Goal: Task Accomplishment & Management: Complete application form

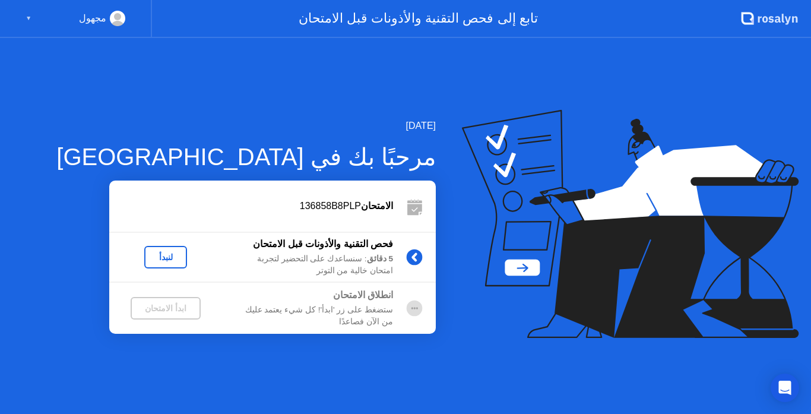
click at [776, 17] on icon at bounding box center [778, 19] width 6 height 7
click at [27, 16] on div "▼" at bounding box center [29, 18] width 6 height 15
click at [26, 21] on div "▼" at bounding box center [29, 18] width 6 height 15
click at [117, 19] on circle at bounding box center [117, 16] width 7 height 7
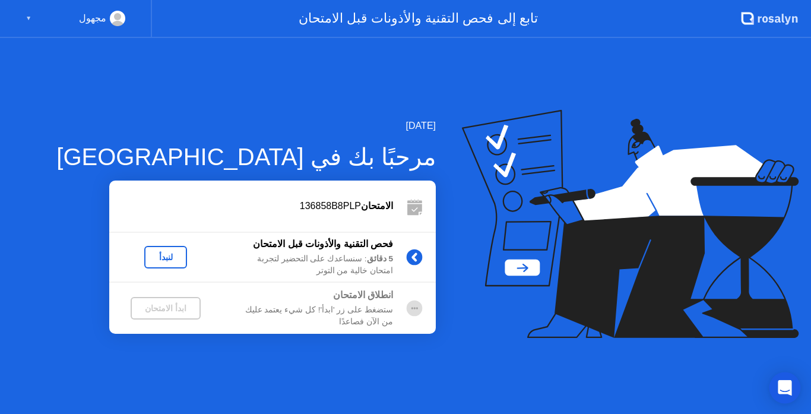
click at [789, 389] on icon "Open Intercom Messenger" at bounding box center [785, 387] width 14 height 15
click at [785, 382] on icon "Open Intercom Messenger" at bounding box center [784, 387] width 20 height 20
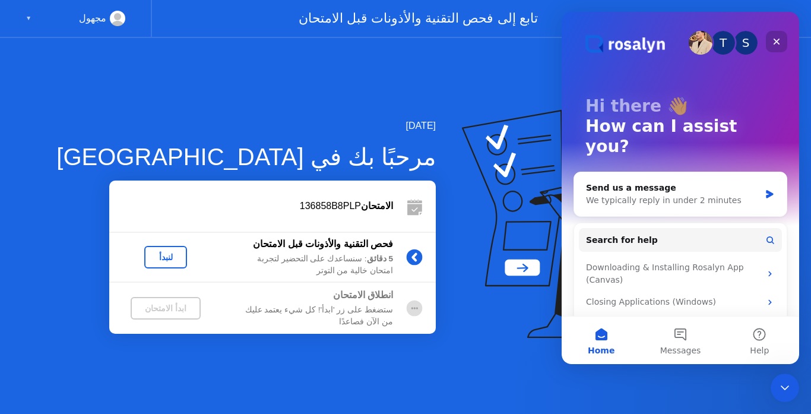
click at [774, 42] on icon "Close" at bounding box center [777, 42] width 10 height 10
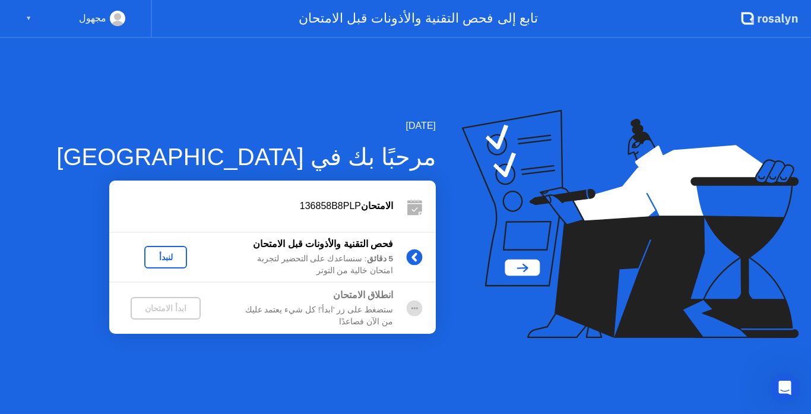
click at [24, 15] on div "مجهول ▼" at bounding box center [76, 19] width 152 height 38
click at [115, 18] on circle at bounding box center [117, 16] width 7 height 7
click at [752, 15] on icon at bounding box center [748, 18] width 12 height 12
click at [524, 270] on icon at bounding box center [630, 224] width 337 height 229
click at [412, 252] on circle at bounding box center [415, 257] width 16 height 16
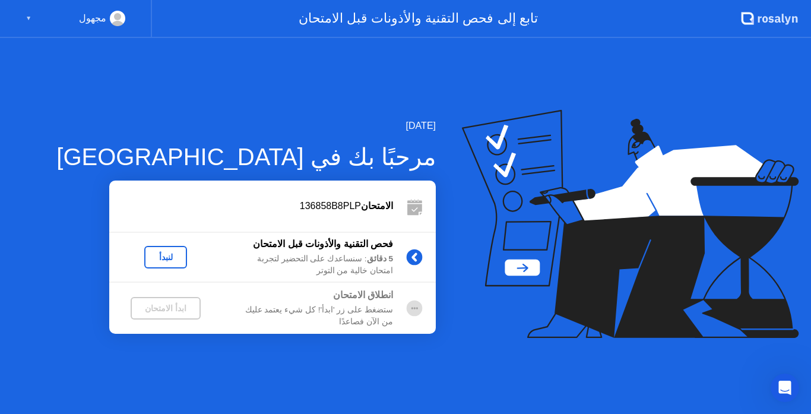
click at [166, 258] on div "لنبدأ" at bounding box center [165, 257] width 33 height 10
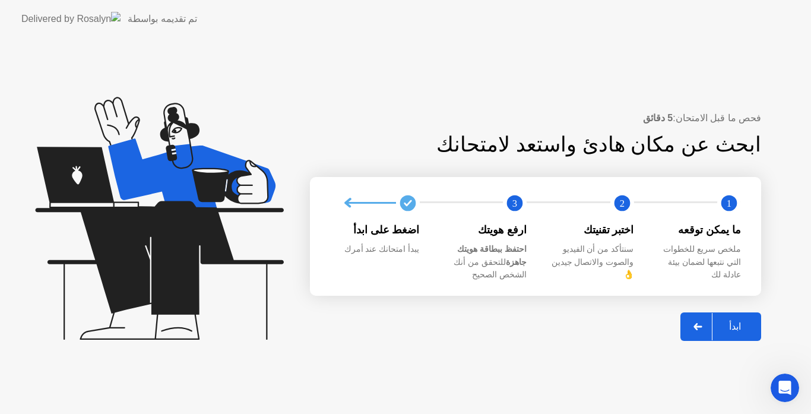
click at [737, 321] on div "ابدأ" at bounding box center [735, 326] width 45 height 11
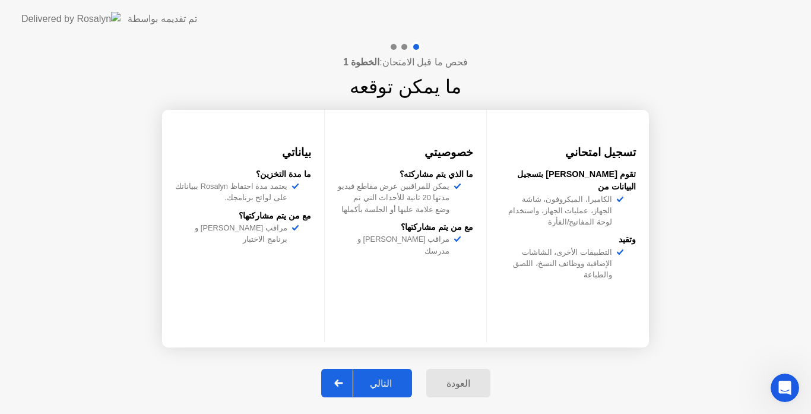
click at [394, 381] on div "التالي" at bounding box center [380, 383] width 55 height 11
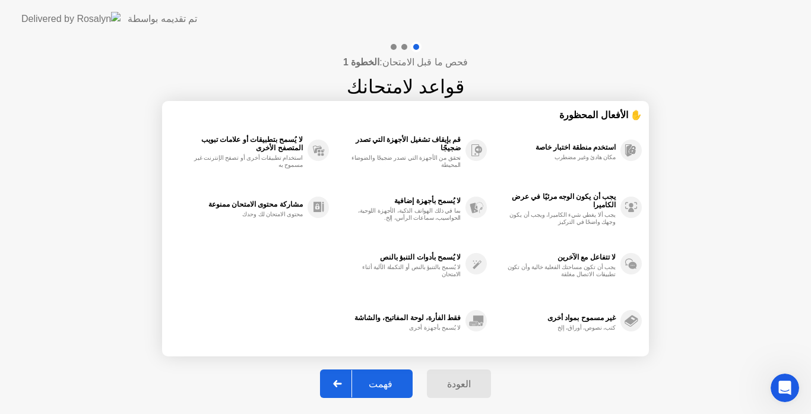
click at [342, 383] on icon at bounding box center [337, 383] width 8 height 7
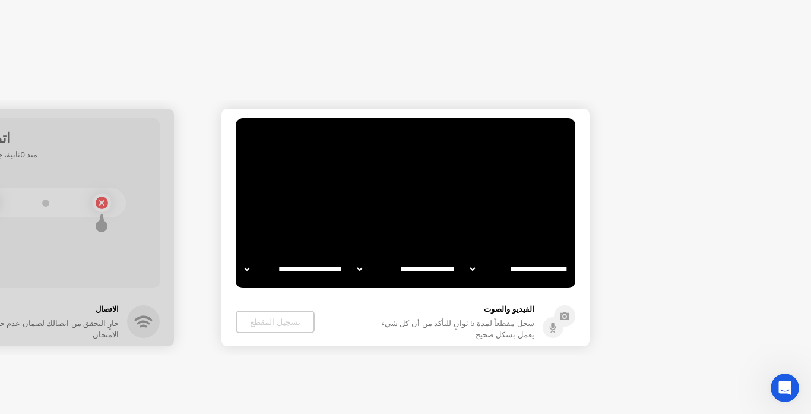
select select "**********"
select select "*******"
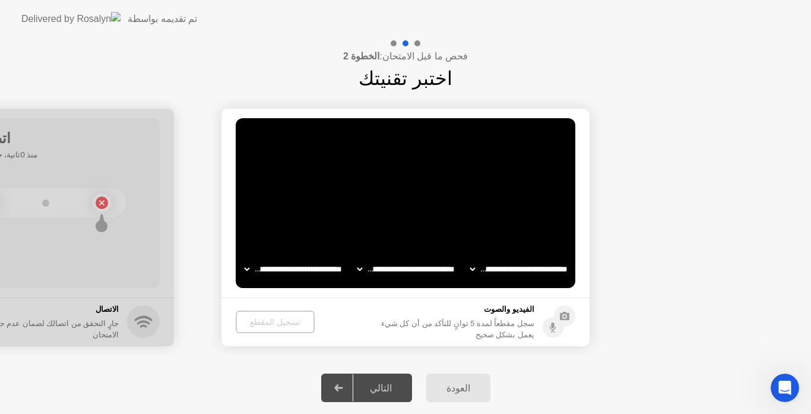
click at [343, 389] on icon at bounding box center [338, 387] width 9 height 7
click at [553, 326] on icon at bounding box center [552, 325] width 3 height 6
click at [565, 315] on circle at bounding box center [564, 315] width 21 height 21
click at [269, 322] on div "تسجيل المقطع" at bounding box center [274, 322] width 69 height 10
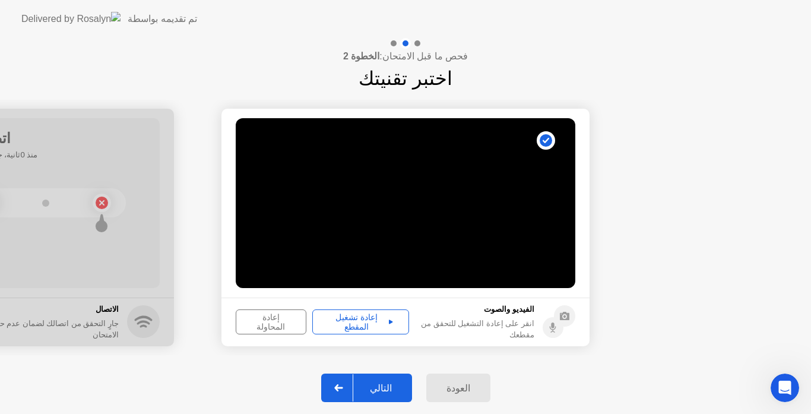
click at [374, 327] on div "إعادة تشغيل المقطع" at bounding box center [361, 321] width 88 height 19
click at [402, 323] on button "إعادة تشغيل المقطع" at bounding box center [360, 321] width 97 height 25
click at [391, 322] on div "إعادة تشغيل المقطع" at bounding box center [361, 321] width 88 height 19
click at [353, 390] on div at bounding box center [339, 387] width 29 height 27
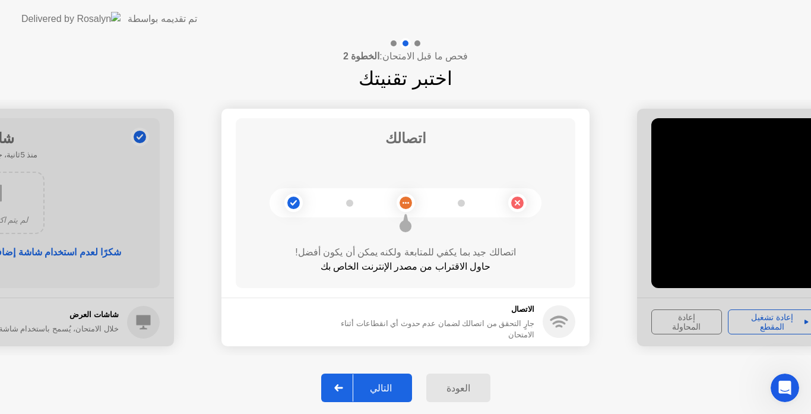
click at [343, 391] on icon at bounding box center [338, 387] width 9 height 7
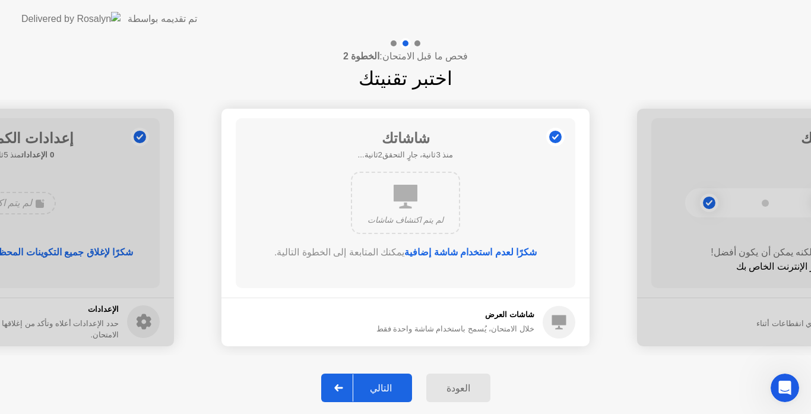
click at [346, 383] on div at bounding box center [339, 387] width 29 height 27
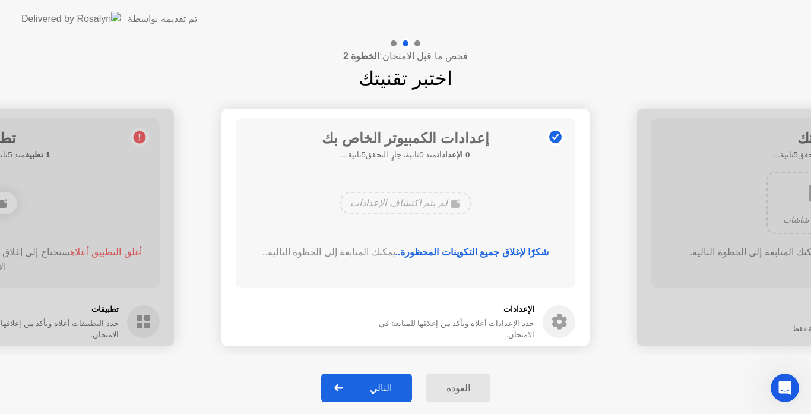
click at [348, 380] on div at bounding box center [339, 387] width 29 height 27
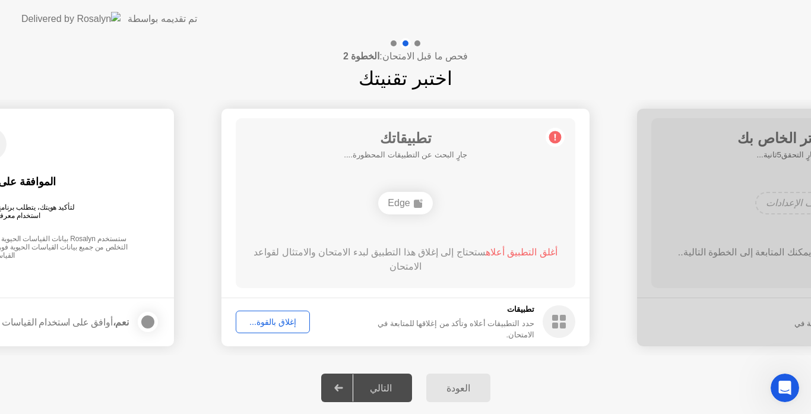
click at [271, 323] on div "إغلاق بالقوة..." at bounding box center [273, 322] width 66 height 10
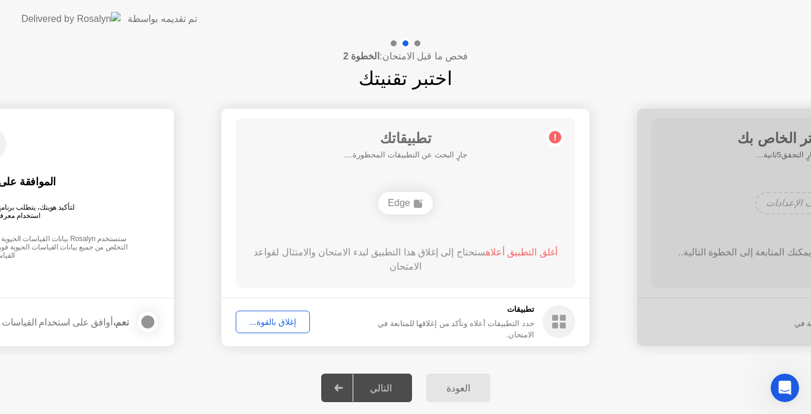
click at [558, 320] on rect at bounding box center [555, 318] width 6 height 6
click at [553, 324] on rect at bounding box center [555, 325] width 6 height 6
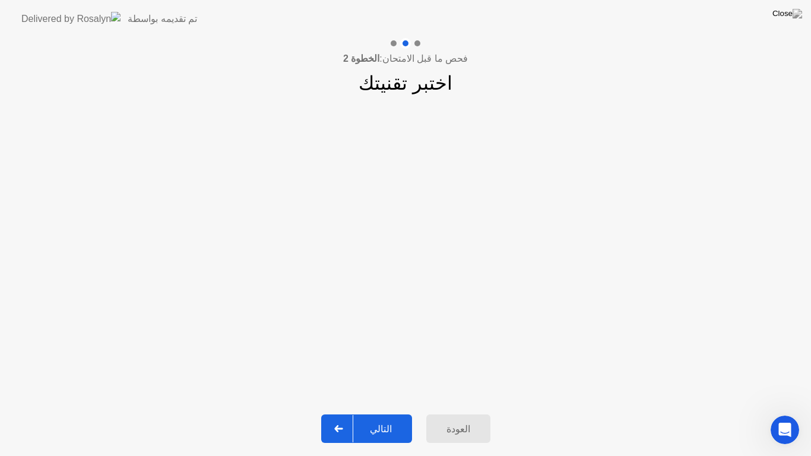
click at [352, 413] on div at bounding box center [339, 428] width 29 height 27
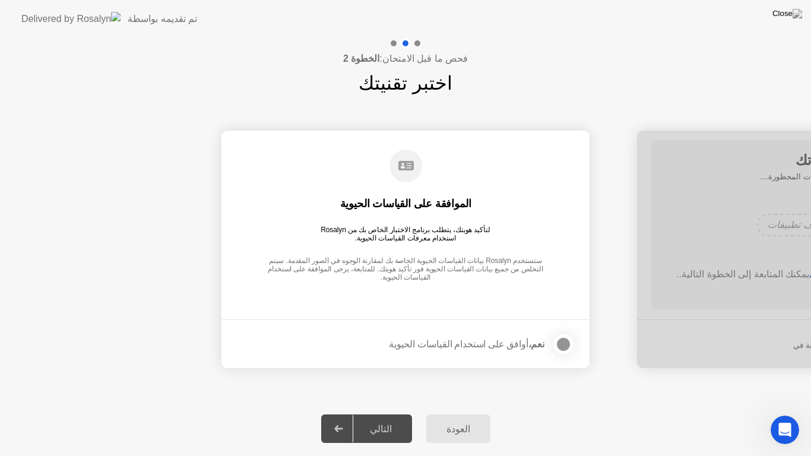
click at [567, 345] on div at bounding box center [563, 344] width 14 height 14
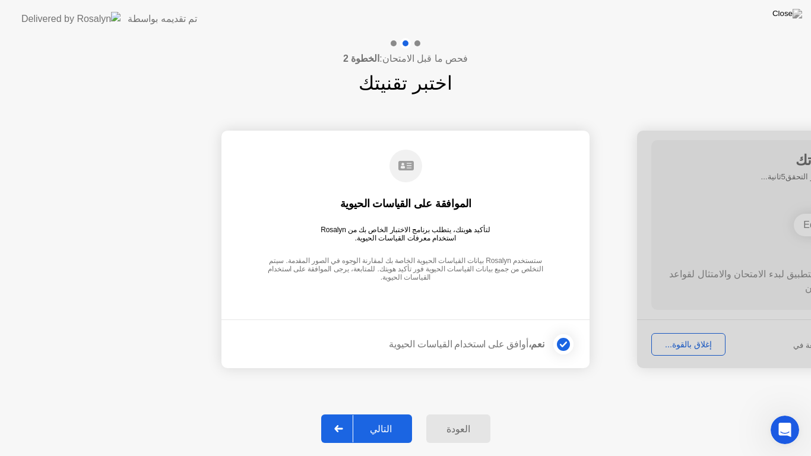
click at [336, 413] on div at bounding box center [339, 428] width 29 height 27
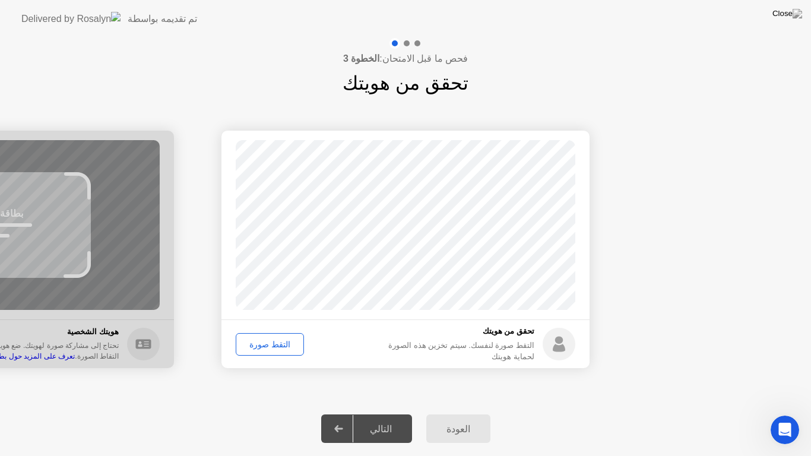
click at [273, 345] on div "التقط صورة" at bounding box center [270, 345] width 60 height 10
click at [343, 413] on icon at bounding box center [338, 428] width 8 height 7
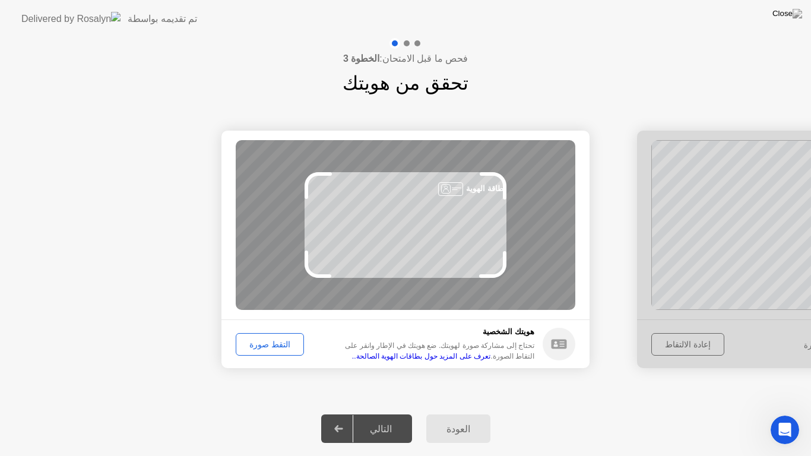
click at [271, 345] on div "التقط صورة" at bounding box center [270, 345] width 60 height 10
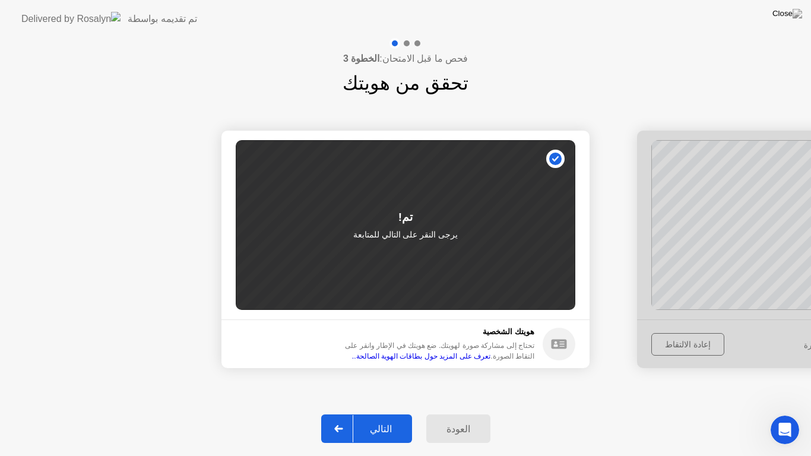
click at [343, 413] on icon at bounding box center [338, 428] width 9 height 7
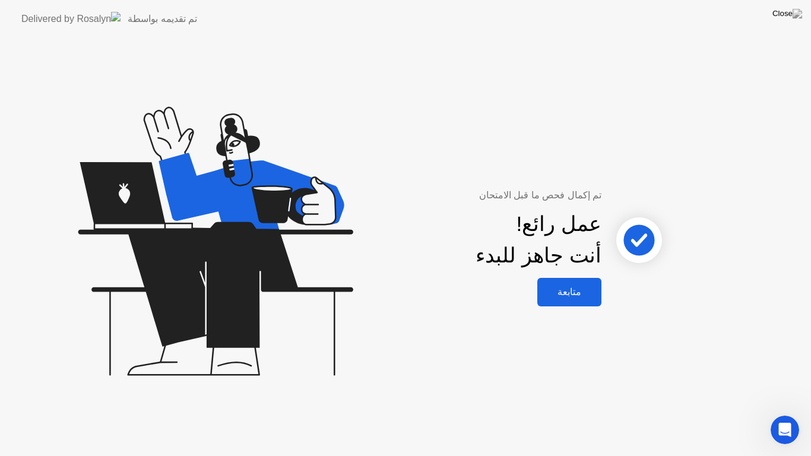
click at [573, 293] on div "متابعة" at bounding box center [569, 291] width 57 height 11
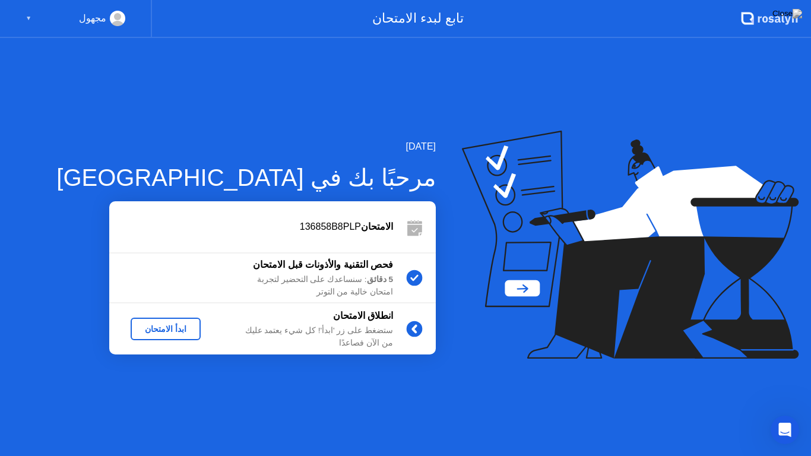
click at [182, 325] on div "ابدأ الامتحان" at bounding box center [165, 329] width 61 height 10
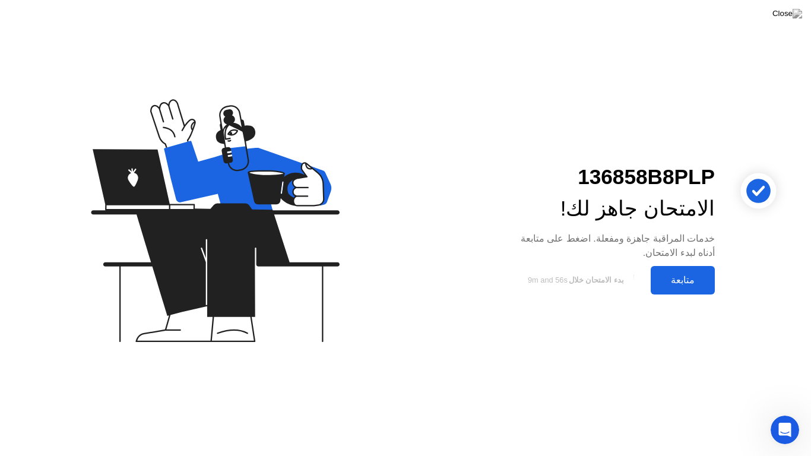
click at [678, 278] on div "متابعة" at bounding box center [682, 279] width 57 height 11
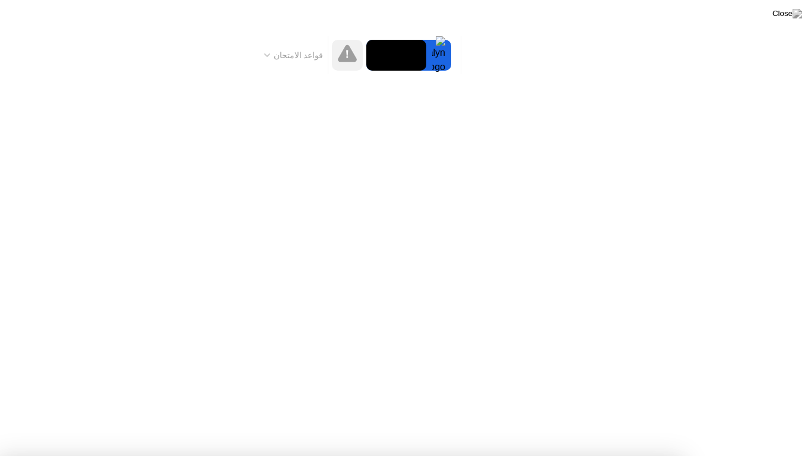
click at [800, 10] on img at bounding box center [788, 14] width 30 height 10
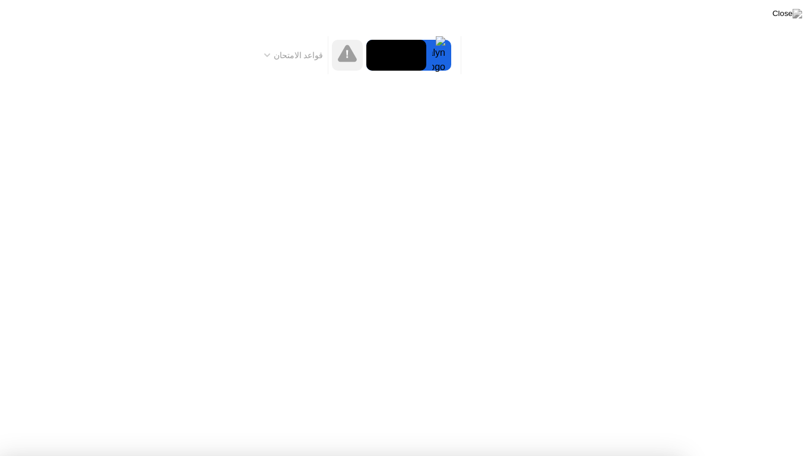
drag, startPoint x: 746, startPoint y: 0, endPoint x: 811, endPoint y: 0, distance: 64.7
click at [811, 0] on body "تم استعادة اتصال الإنترنت الخاص بك تم استعادة اتصال الإنترنت الخاص بك، يمكنك ال…" at bounding box center [405, 228] width 811 height 456
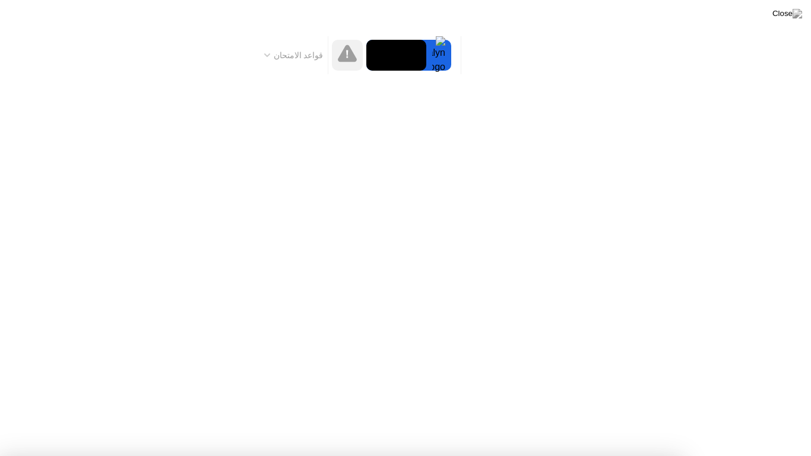
drag, startPoint x: 811, startPoint y: 0, endPoint x: 437, endPoint y: 245, distance: 446.9
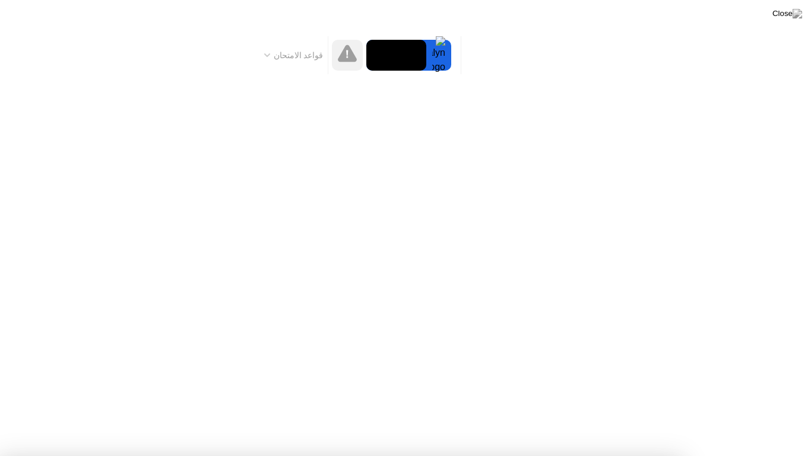
drag, startPoint x: 437, startPoint y: 245, endPoint x: 419, endPoint y: 280, distance: 39.6
